Goal: Task Accomplishment & Management: Manage account settings

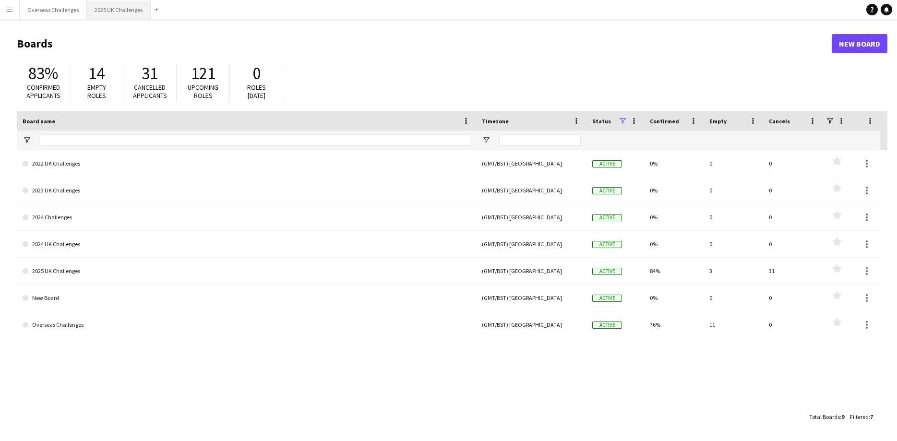
click at [121, 11] on button "2025 UK Challenges Close" at bounding box center [119, 9] width 64 height 19
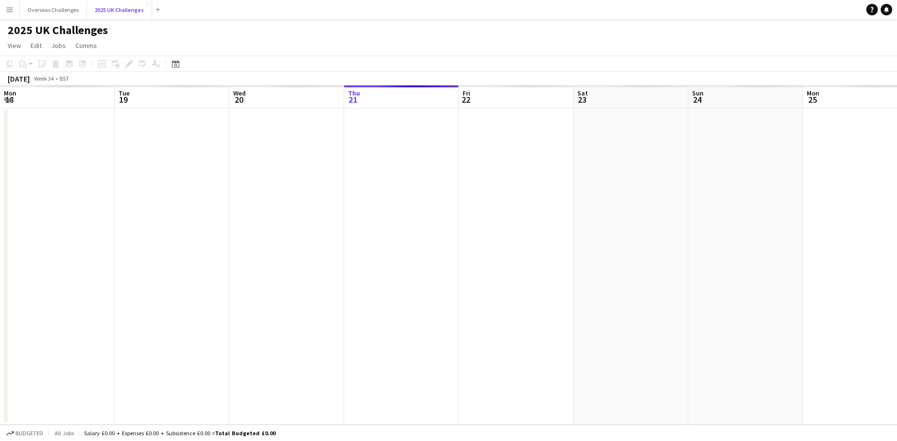
scroll to position [0, 229]
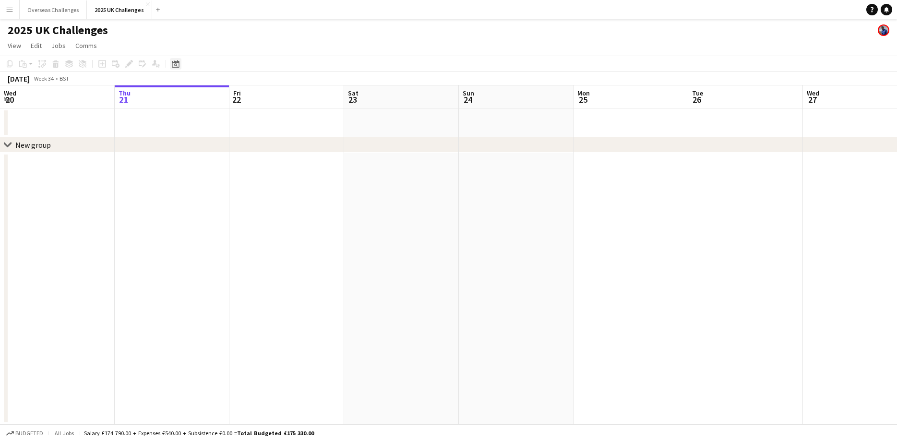
click at [178, 65] on icon "Date picker" at bounding box center [176, 64] width 8 height 8
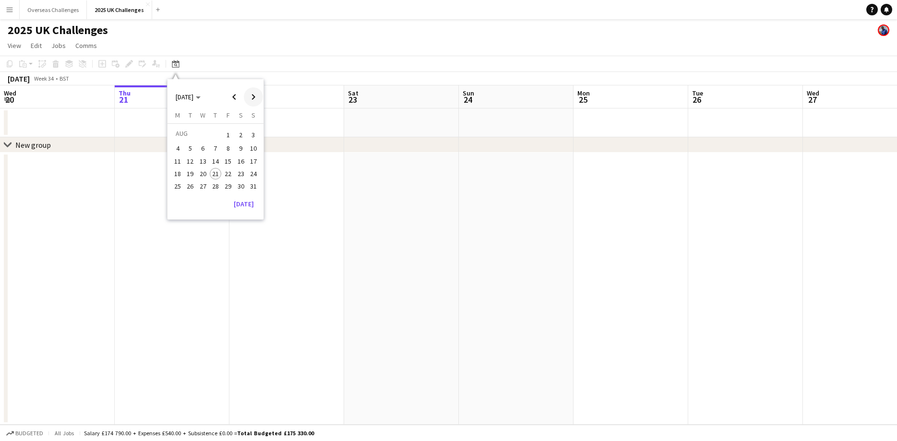
click at [253, 95] on span "Next month" at bounding box center [253, 96] width 19 height 19
click at [229, 160] on span "12" at bounding box center [228, 159] width 12 height 12
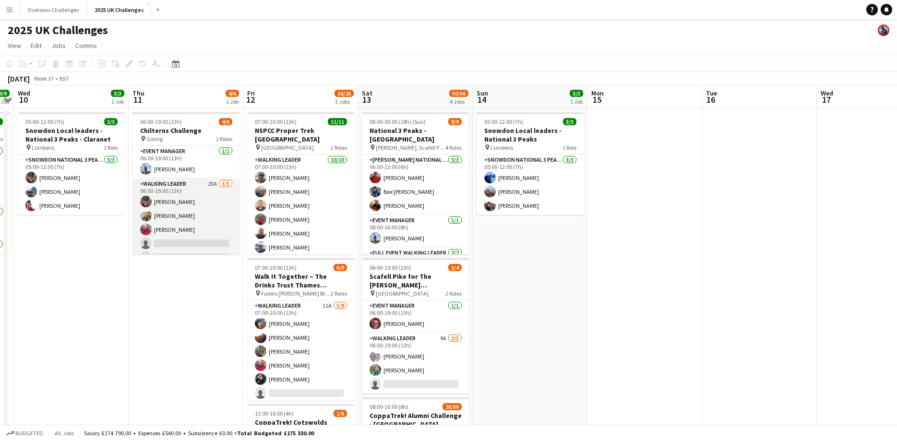
click at [178, 240] on app-card-role "Walking Leader 23A [DATE] 06:00-19:00 (13h) [PERSON_NAME] [PERSON_NAME] [PERSON…" at bounding box center [185, 222] width 107 height 88
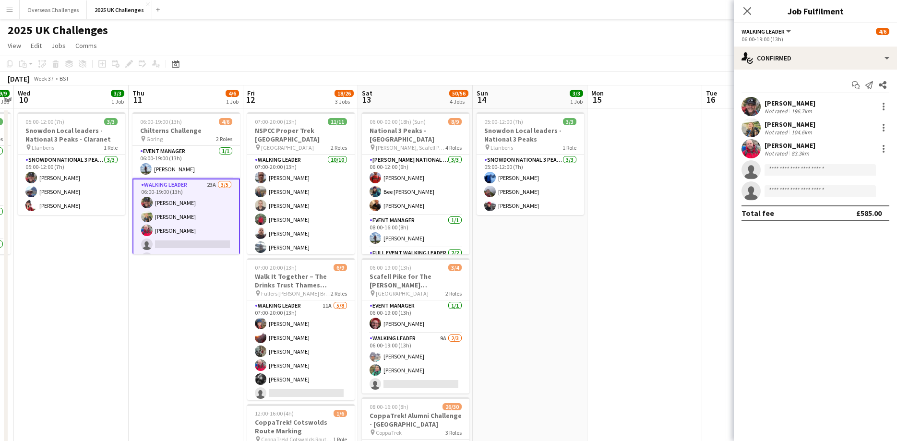
click at [177, 249] on app-card-role "Walking Leader 23A [DATE] 06:00-19:00 (13h) [PERSON_NAME] [PERSON_NAME] [PERSON…" at bounding box center [185, 223] width 107 height 90
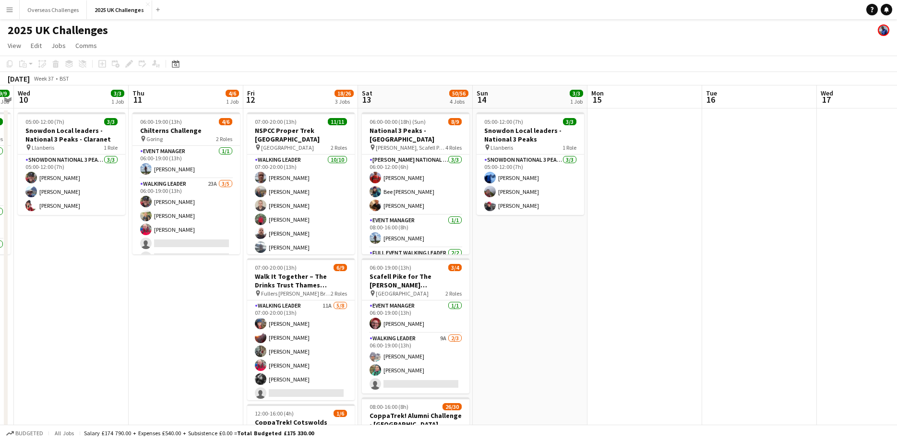
click at [158, 239] on app-card-role "Walking Leader 23A [DATE] 06:00-19:00 (13h) [PERSON_NAME] [PERSON_NAME] [PERSON…" at bounding box center [185, 222] width 107 height 88
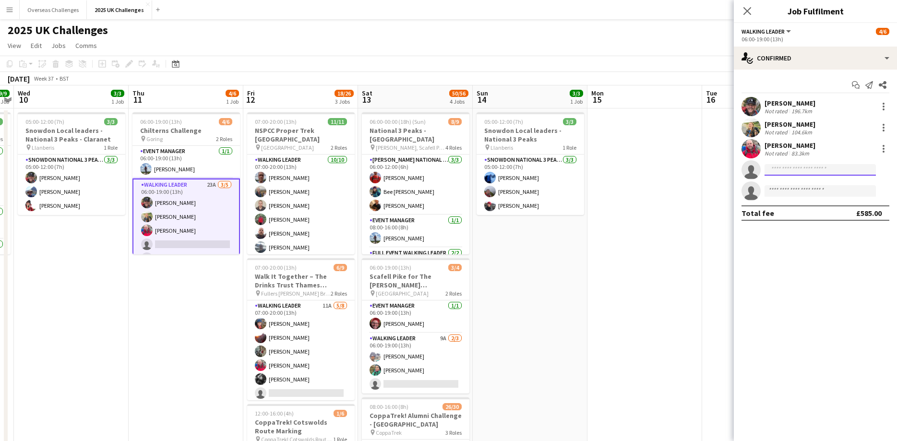
click at [780, 167] on input at bounding box center [819, 170] width 111 height 12
type input "********"
click at [786, 192] on span "[EMAIL_ADDRESS][DOMAIN_NAME]" at bounding box center [820, 192] width 96 height 8
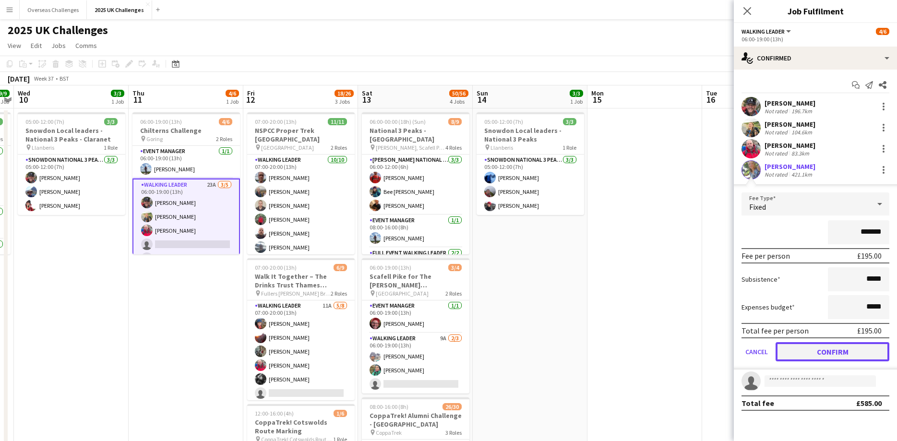
click at [836, 356] on button "Confirm" at bounding box center [832, 351] width 114 height 19
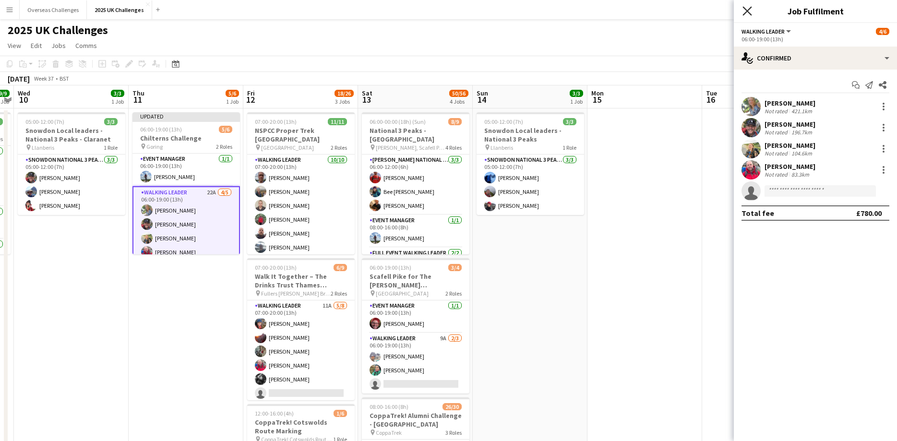
click at [745, 14] on icon "Close pop-in" at bounding box center [746, 10] width 9 height 9
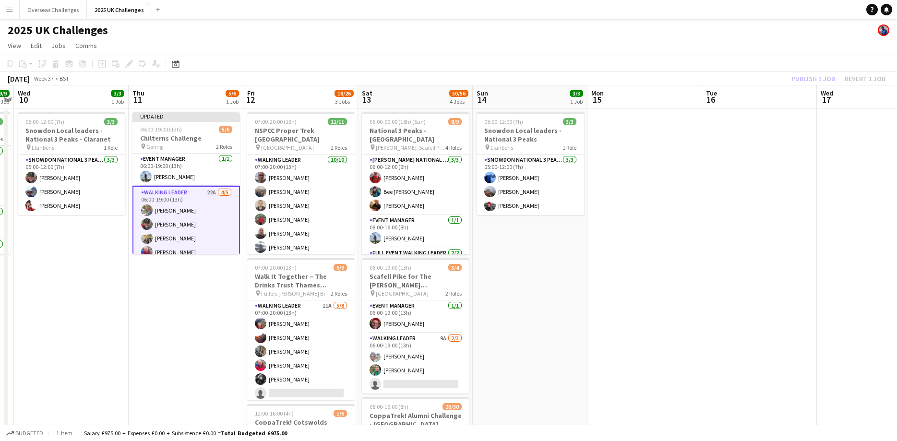
click at [816, 80] on div "Publish 1 job Revert 1 job" at bounding box center [838, 78] width 117 height 12
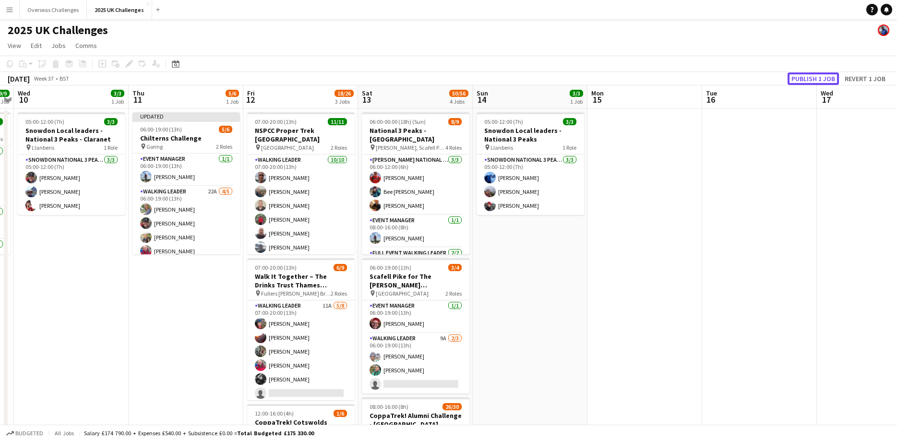
click at [816, 80] on button "Publish 1 job" at bounding box center [812, 78] width 51 height 12
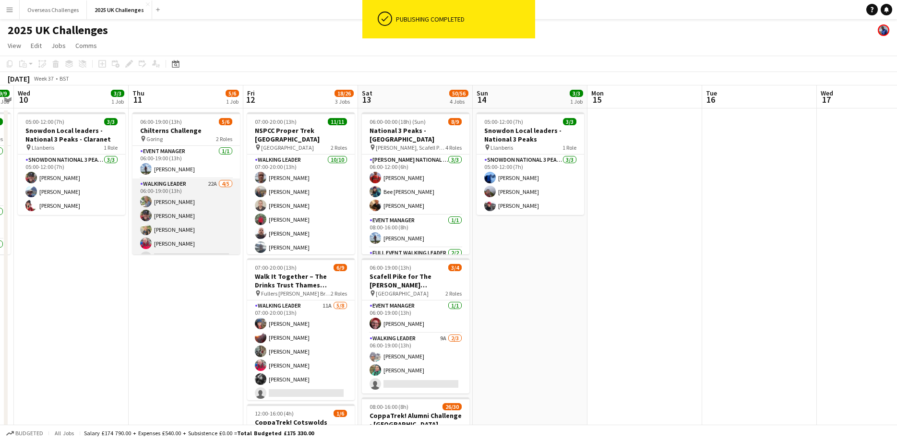
click at [192, 237] on app-card-role "Walking Leader 22A [DATE] 06:00-19:00 (13h) [PERSON_NAME] [PERSON_NAME] [PERSON…" at bounding box center [185, 222] width 107 height 88
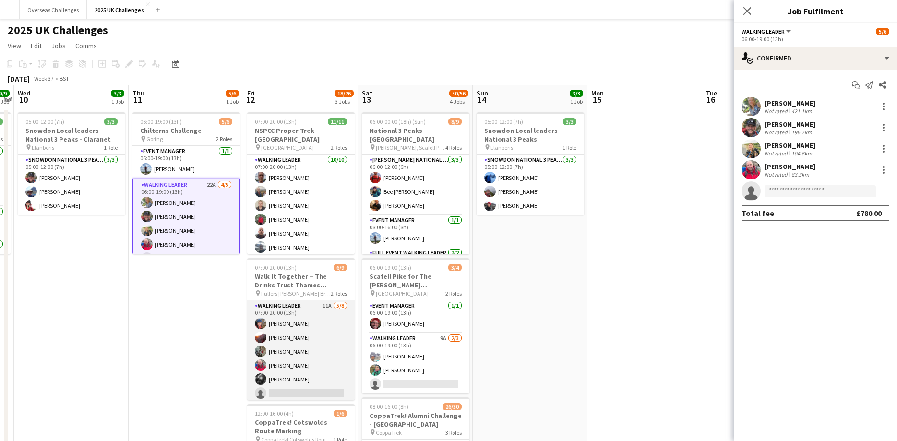
click at [300, 339] on app-card-role "Walking Leader 11A [DATE] 07:00-20:00 (13h) [PERSON_NAME] [PERSON_NAME] [PERSON…" at bounding box center [300, 365] width 107 height 130
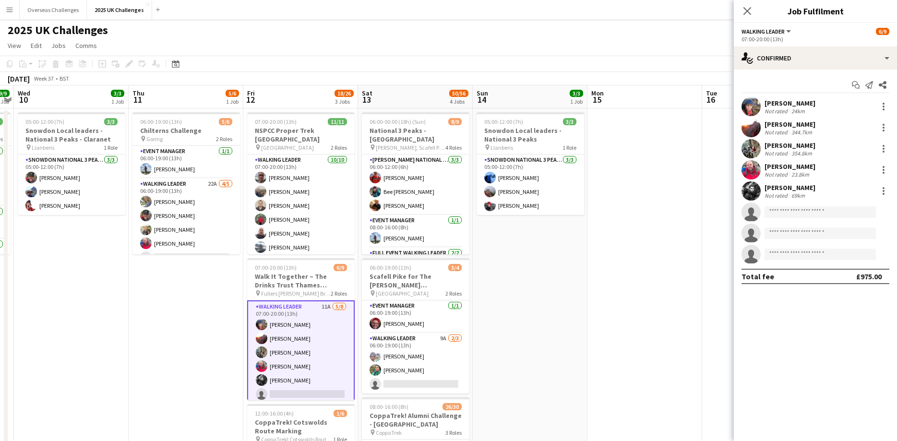
click at [811, 125] on div "[PERSON_NAME]" at bounding box center [789, 124] width 51 height 9
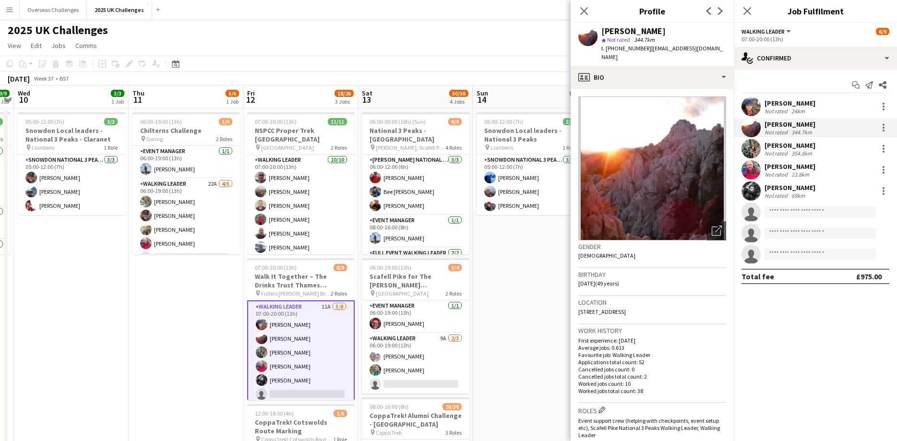
drag, startPoint x: 656, startPoint y: 304, endPoint x: 635, endPoint y: 303, distance: 21.1
click at [626, 308] on span "[STREET_ADDRESS]" at bounding box center [602, 311] width 48 height 7
copy span "Carnforth"
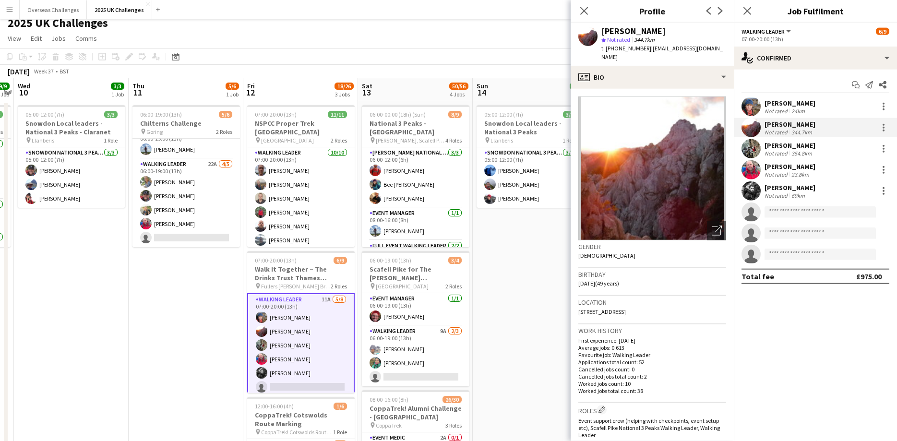
scroll to position [0, 0]
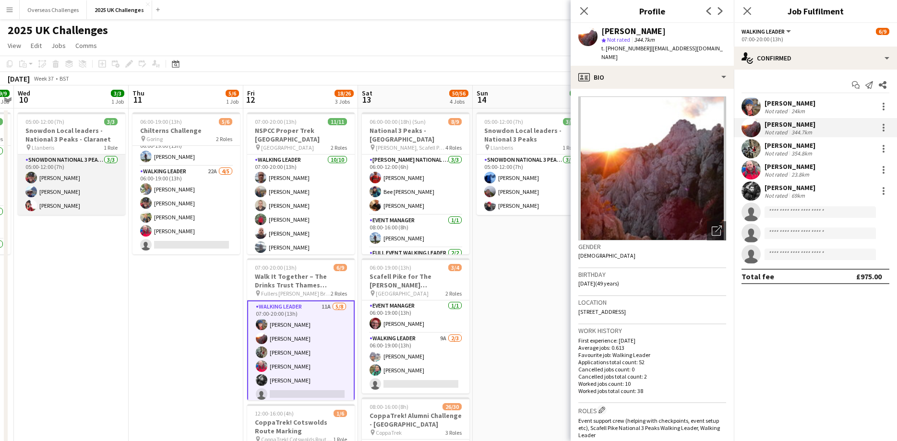
click at [70, 207] on app-card-role "Snowdon National 3 Peaks Walking Leader [DATE] 05:00-12:00 (7h) [PERSON_NAME] […" at bounding box center [71, 184] width 107 height 60
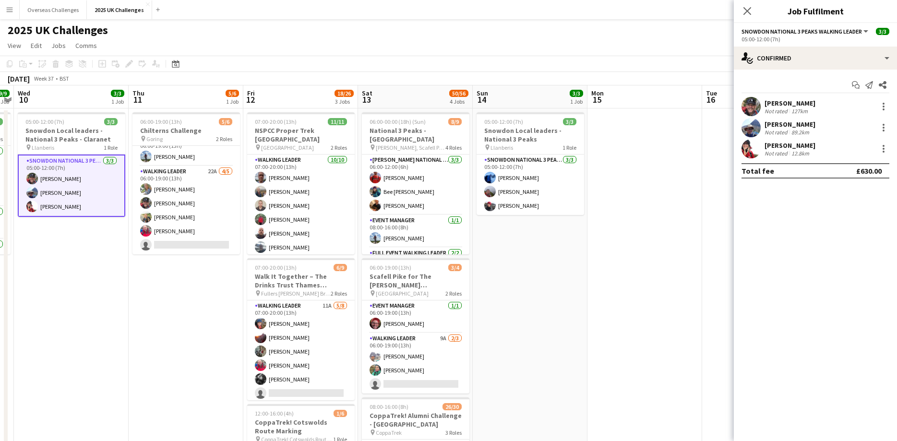
click at [762, 146] on div "[PERSON_NAME] Not rated 12.8km" at bounding box center [815, 148] width 163 height 19
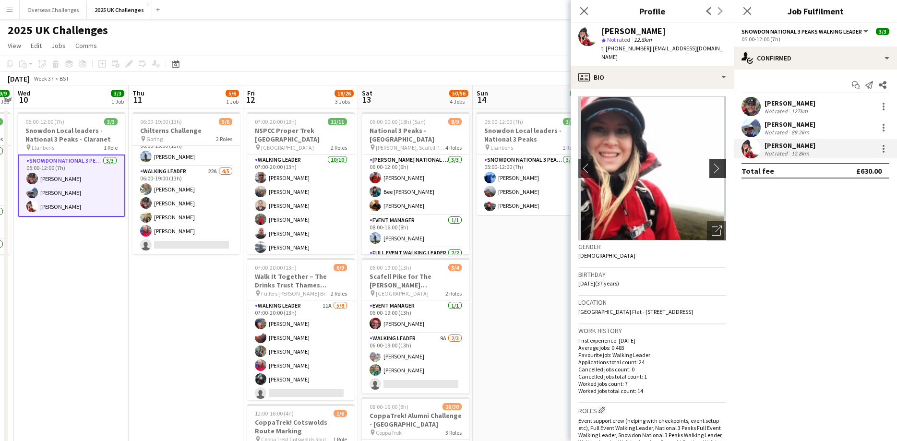
click at [725, 163] on app-icon "chevron-right" at bounding box center [719, 168] width 15 height 10
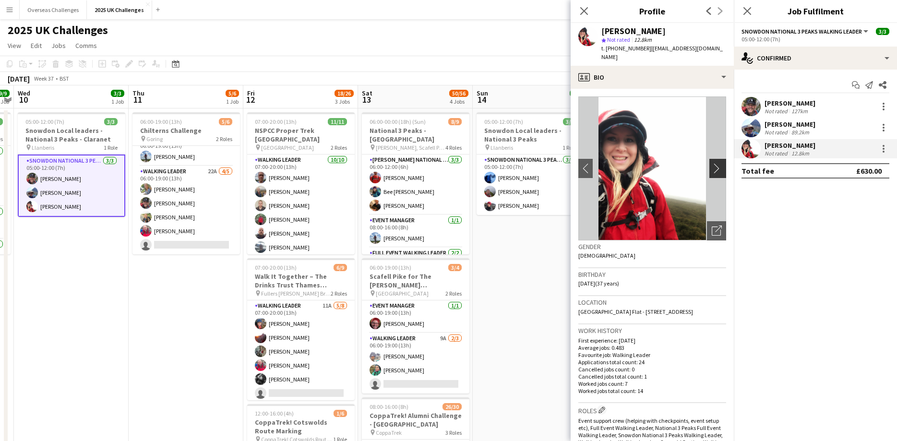
click at [724, 163] on app-icon "chevron-right" at bounding box center [719, 168] width 15 height 10
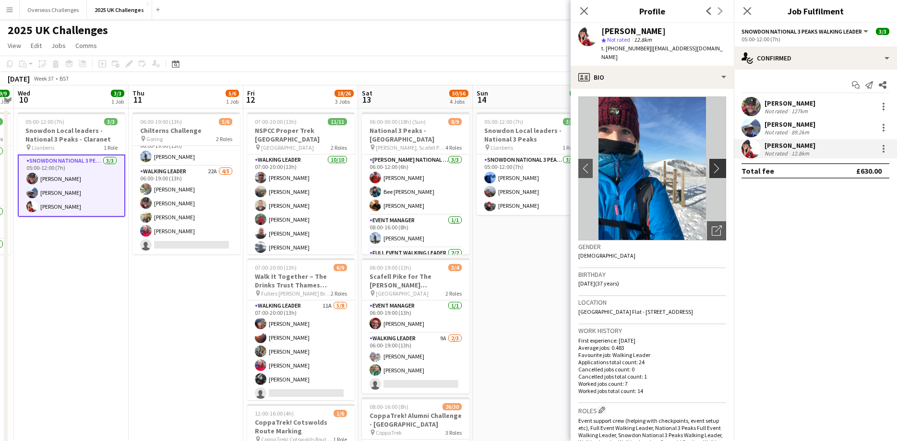
click at [724, 163] on app-icon "chevron-right" at bounding box center [719, 168] width 15 height 10
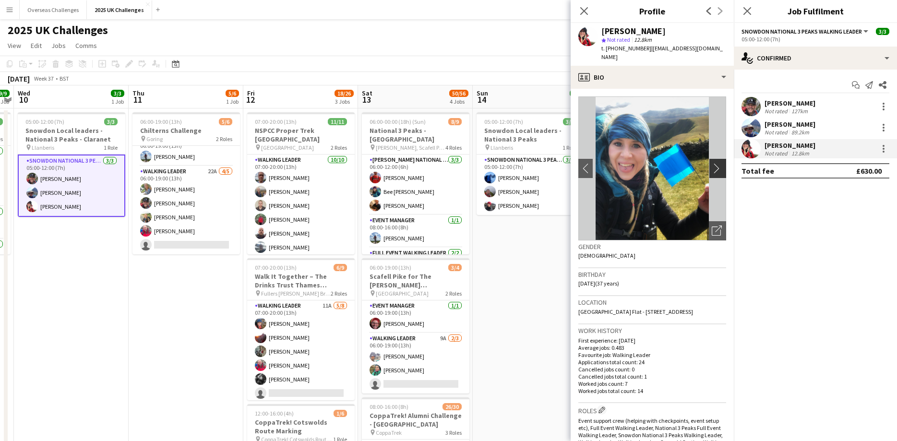
click at [724, 163] on app-icon "chevron-right" at bounding box center [719, 168] width 15 height 10
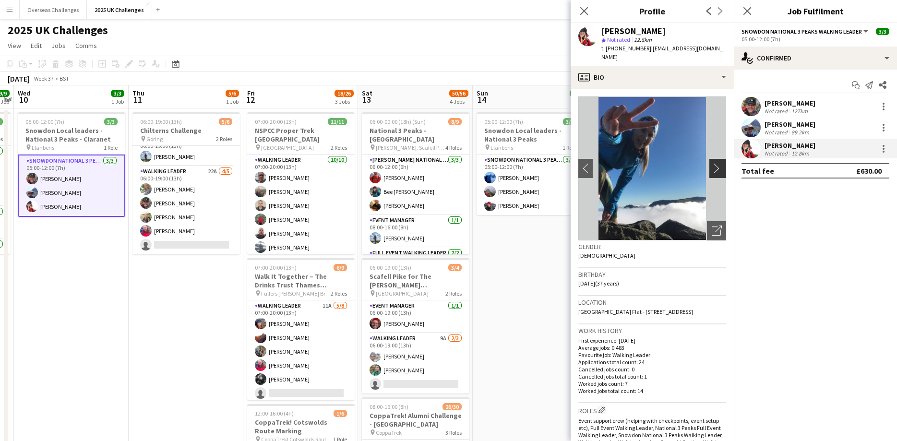
click at [724, 163] on app-icon "chevron-right" at bounding box center [719, 168] width 15 height 10
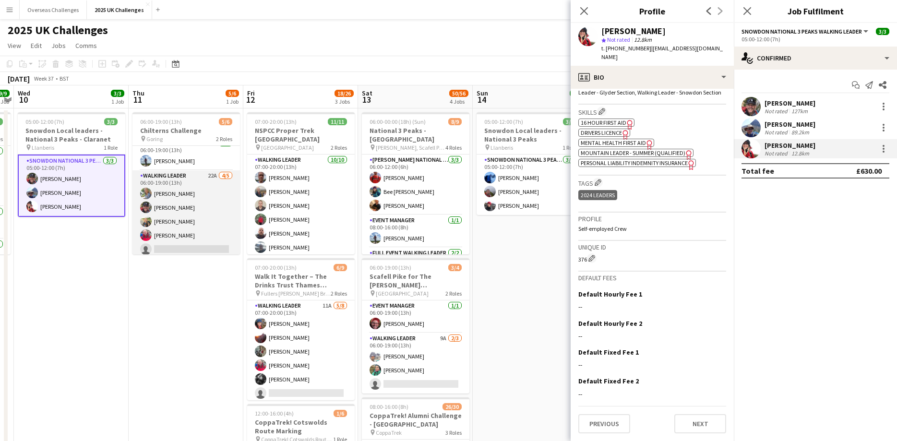
scroll to position [12, 0]
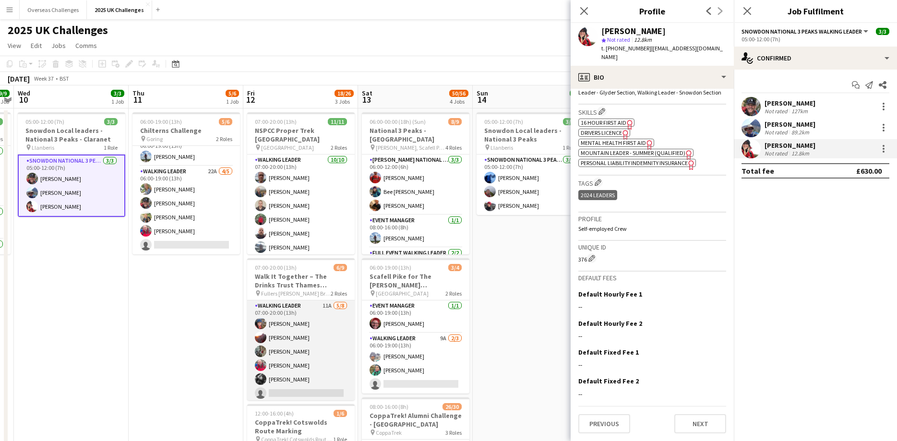
click at [284, 326] on app-card-role "Walking Leader 11A [DATE] 07:00-20:00 (13h) [PERSON_NAME] [PERSON_NAME] [PERSON…" at bounding box center [300, 365] width 107 height 130
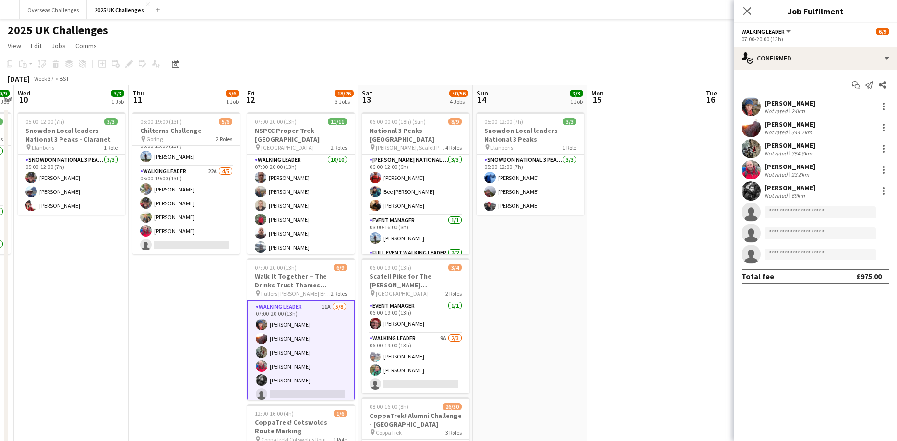
click at [786, 102] on div "[PERSON_NAME]" at bounding box center [789, 103] width 51 height 9
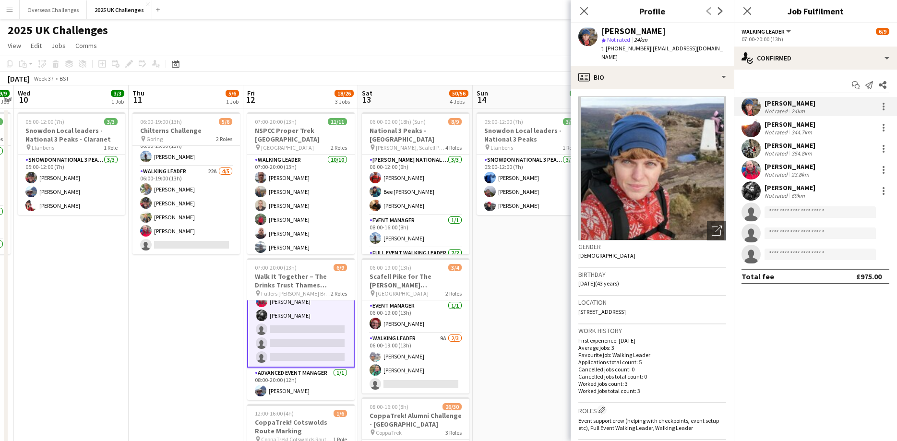
scroll to position [0, 0]
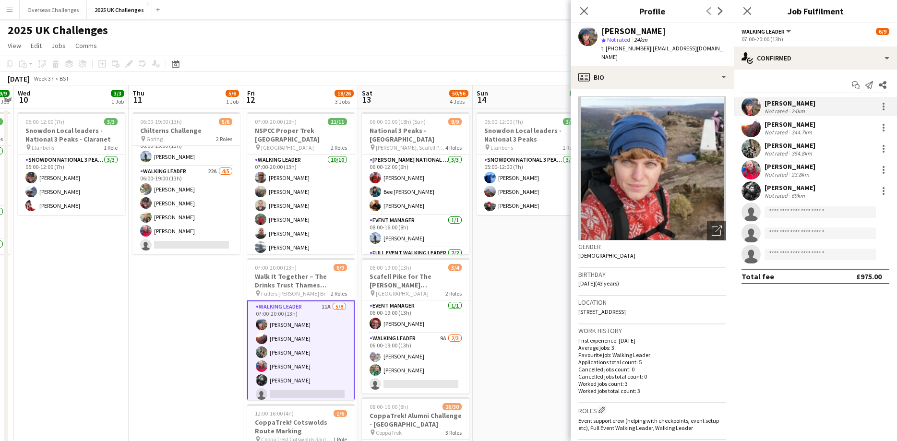
click at [293, 353] on app-card-role "Walking Leader 11A [DATE] 07:00-20:00 (13h) [PERSON_NAME] [PERSON_NAME] [PERSON…" at bounding box center [300, 366] width 107 height 132
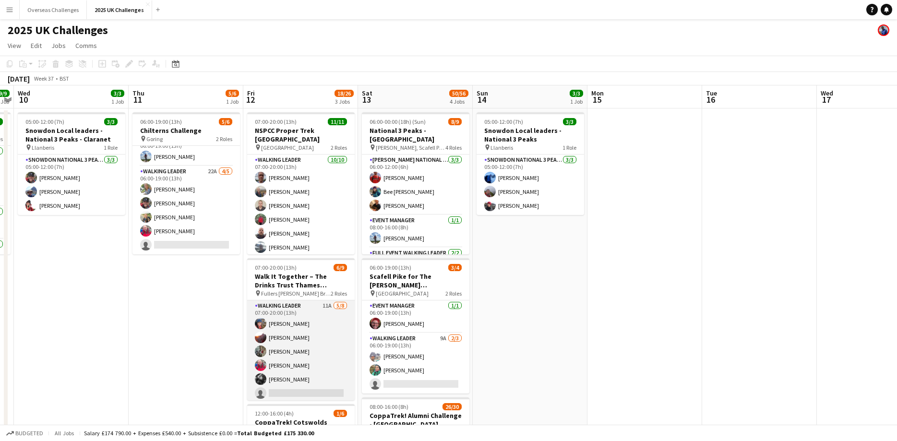
click at [293, 353] on app-card-role "Walking Leader 11A [DATE] 07:00-20:00 (13h) [PERSON_NAME] [PERSON_NAME] [PERSON…" at bounding box center [300, 365] width 107 height 130
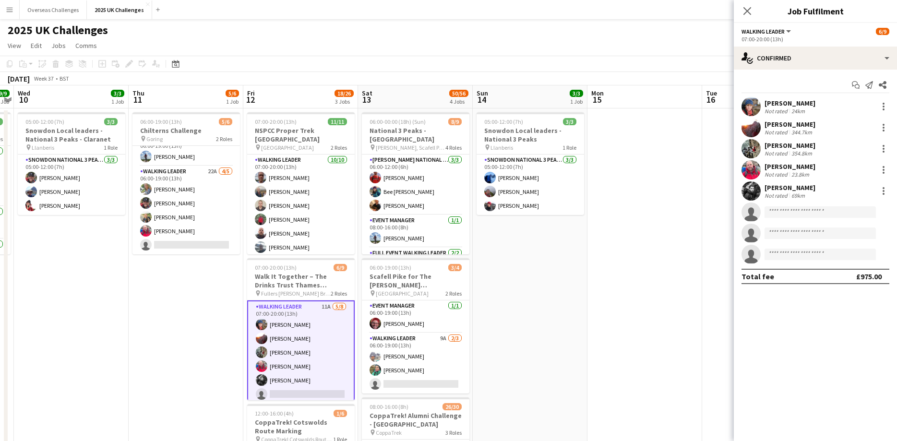
click at [774, 152] on div "Not rated" at bounding box center [776, 153] width 25 height 7
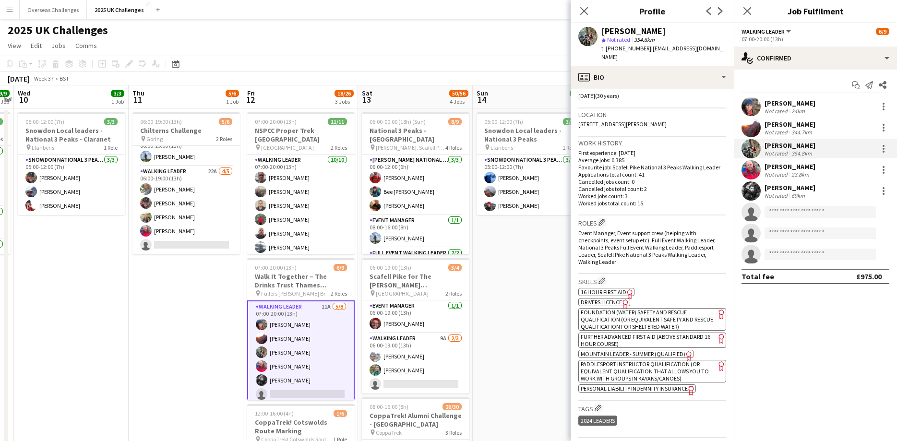
scroll to position [207, 0]
